Goal: Transaction & Acquisition: Purchase product/service

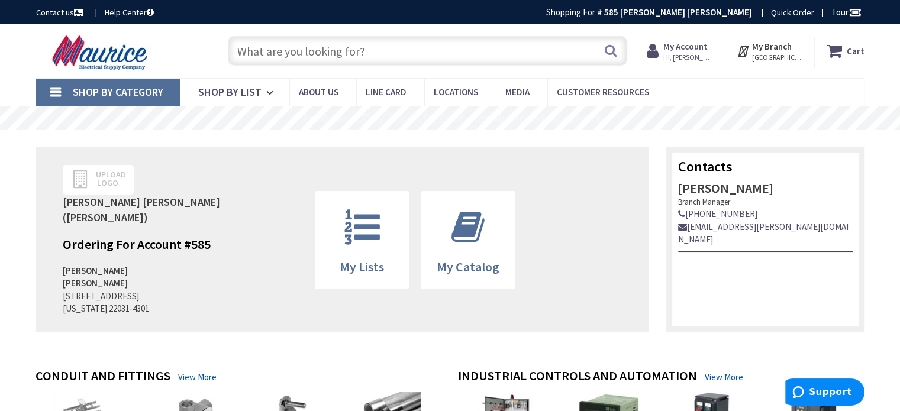
click at [354, 59] on input "text" at bounding box center [427, 51] width 399 height 30
type input "Q"
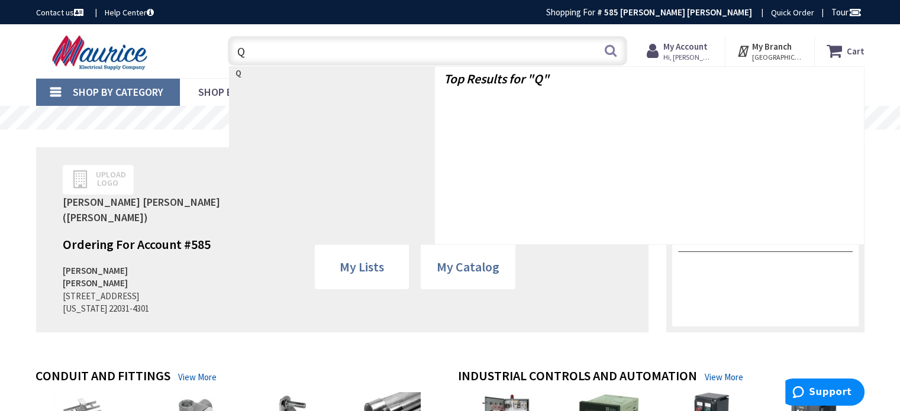
type input "[GEOGRAPHIC_DATA], [GEOGRAPHIC_DATA]"
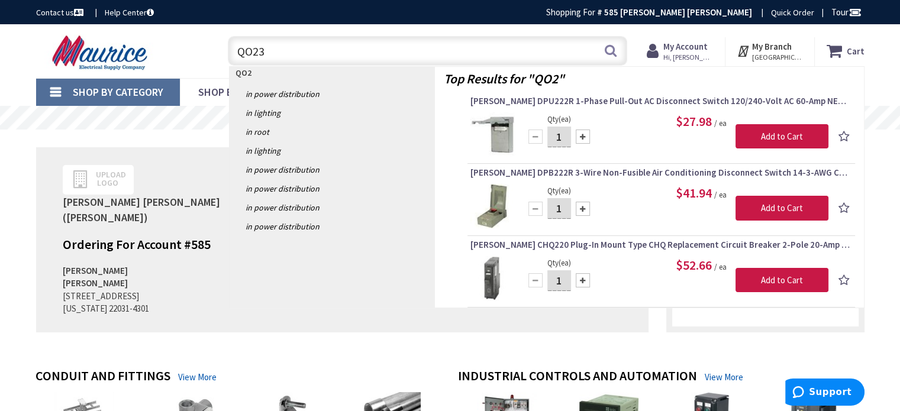
type input "QO235"
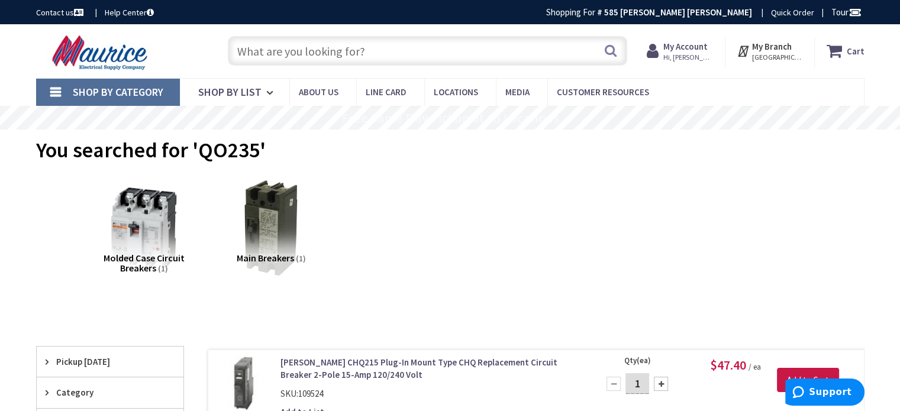
click at [268, 51] on input "text" at bounding box center [427, 51] width 399 height 30
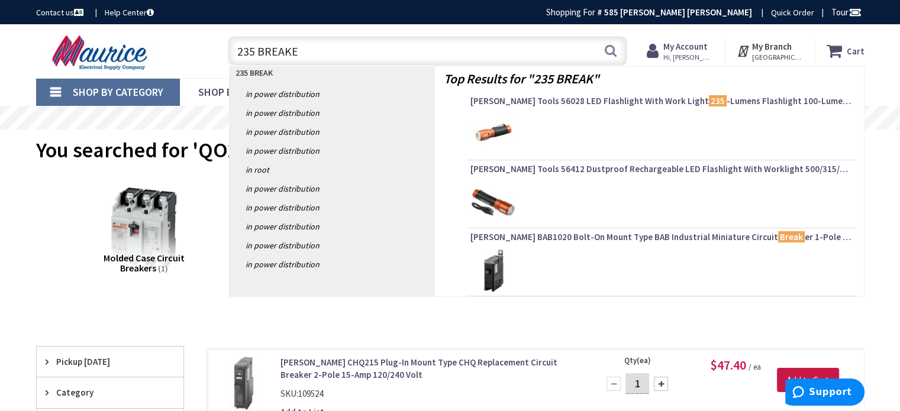
type input "235 BREAKER"
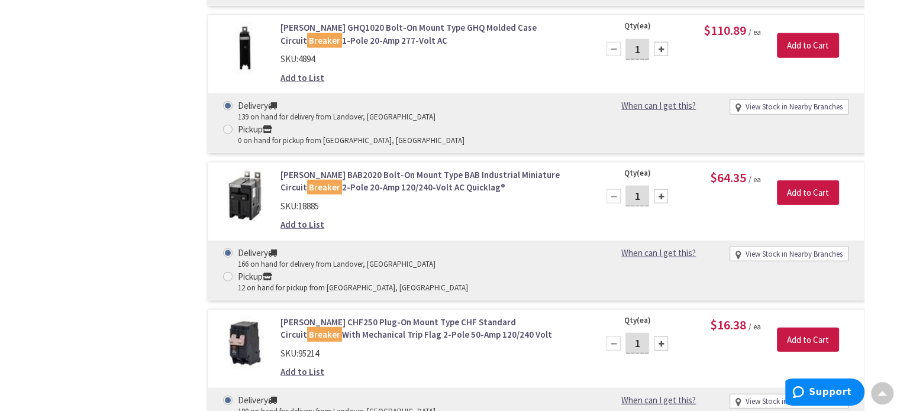
scroll to position [2898, 0]
